Goal: Information Seeking & Learning: Check status

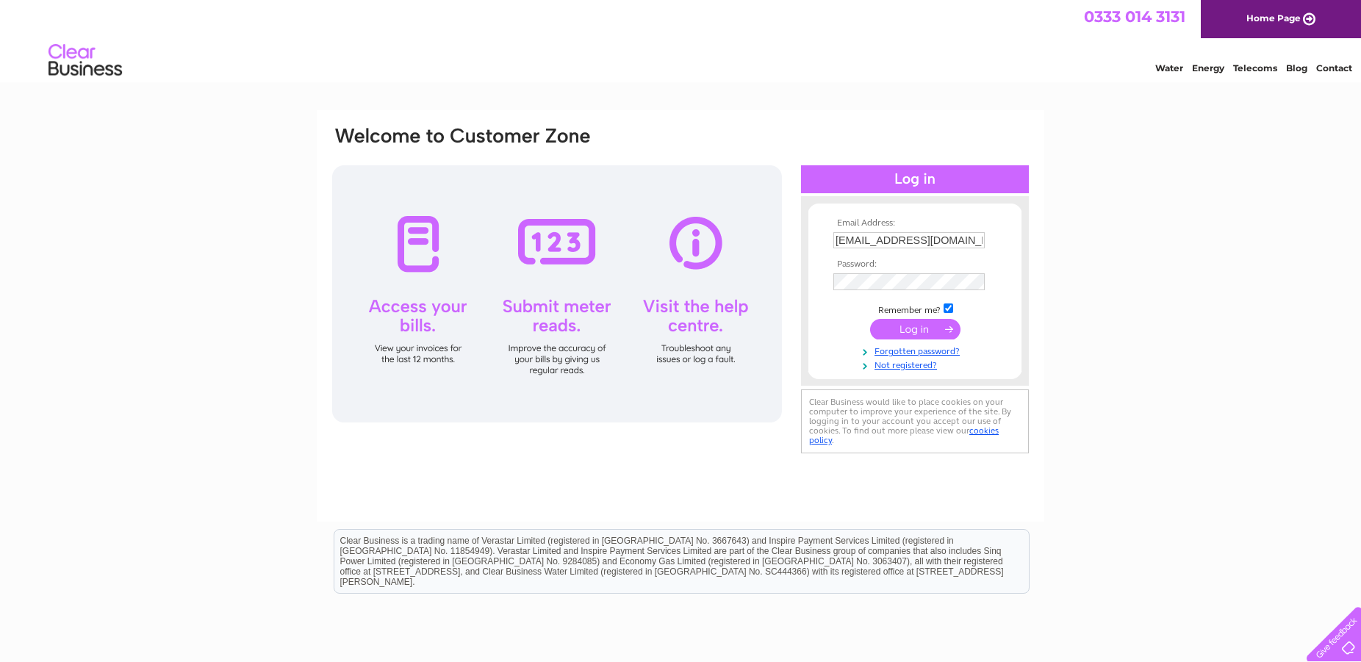
click at [914, 327] on input "submit" at bounding box center [915, 329] width 90 height 21
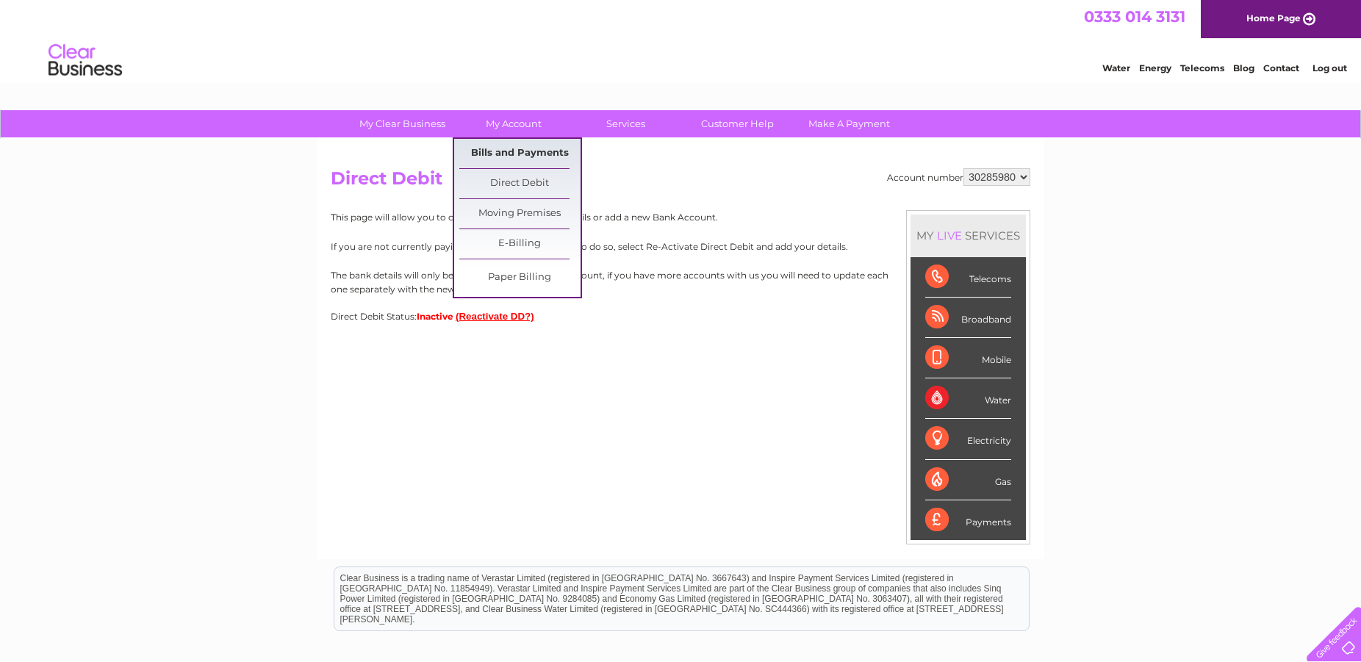
click at [517, 156] on link "Bills and Payments" at bounding box center [519, 153] width 121 height 29
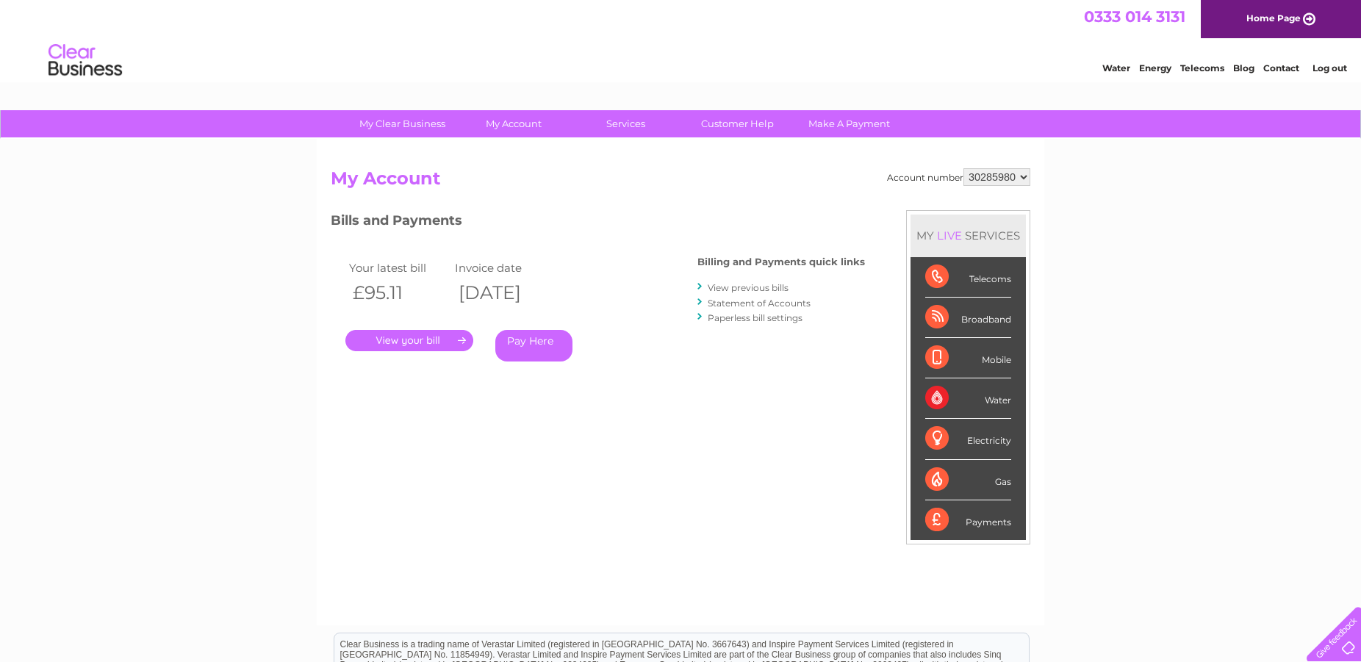
click at [419, 339] on link "." at bounding box center [409, 340] width 128 height 21
click at [757, 291] on link "View previous bills" at bounding box center [748, 287] width 81 height 11
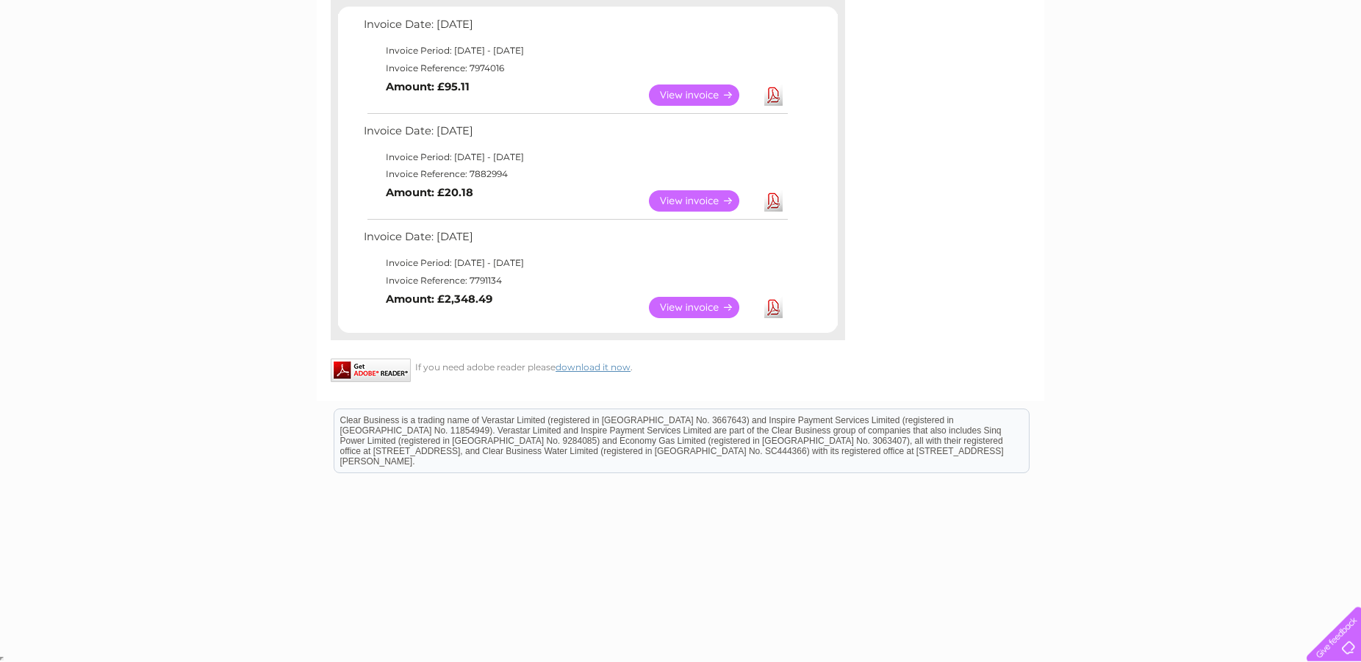
scroll to position [262, 0]
click at [710, 304] on link "View" at bounding box center [703, 306] width 108 height 21
click at [704, 201] on link "View" at bounding box center [703, 200] width 108 height 21
click at [694, 97] on link "View" at bounding box center [703, 94] width 108 height 21
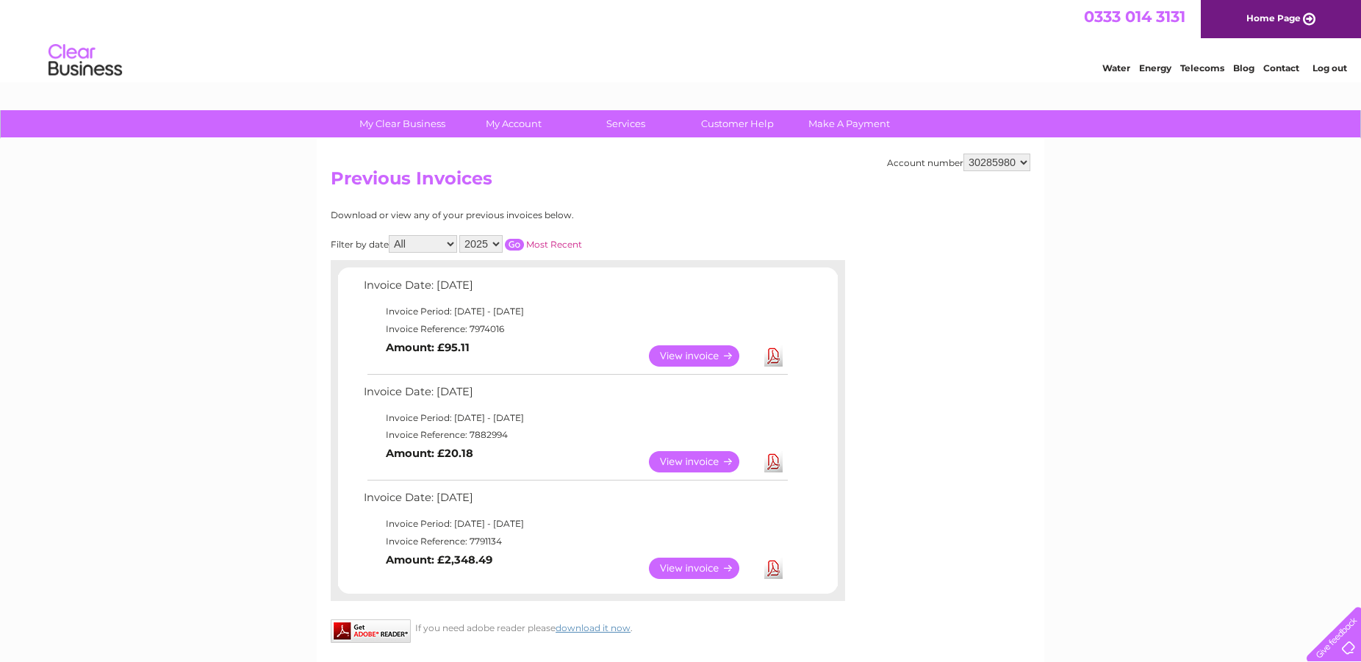
click at [1337, 69] on link "Log out" at bounding box center [1330, 67] width 35 height 11
